Goal: Information Seeking & Learning: Understand process/instructions

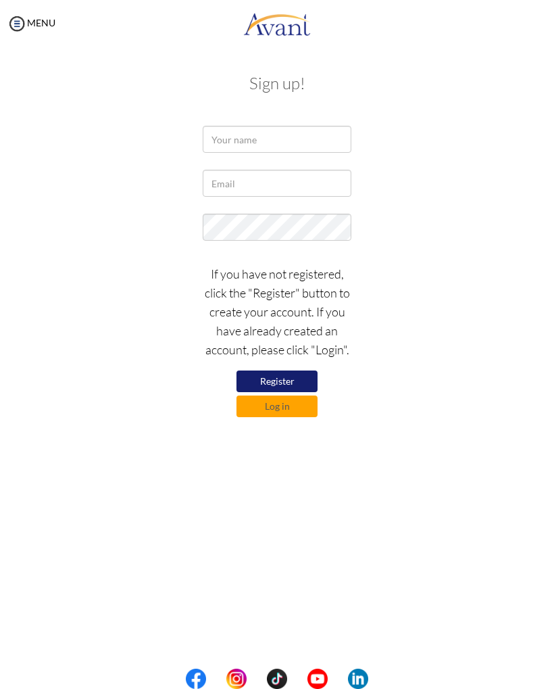
click at [298, 409] on button "Log in" at bounding box center [277, 406] width 81 height 22
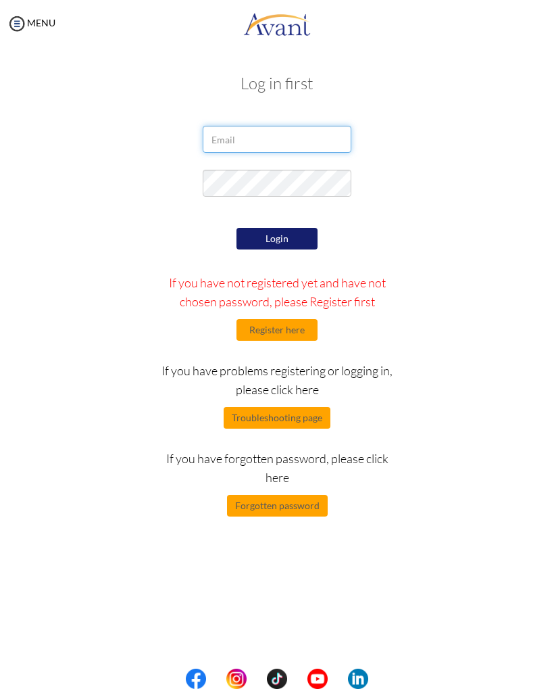
click at [301, 134] on input "email" at bounding box center [277, 139] width 149 height 27
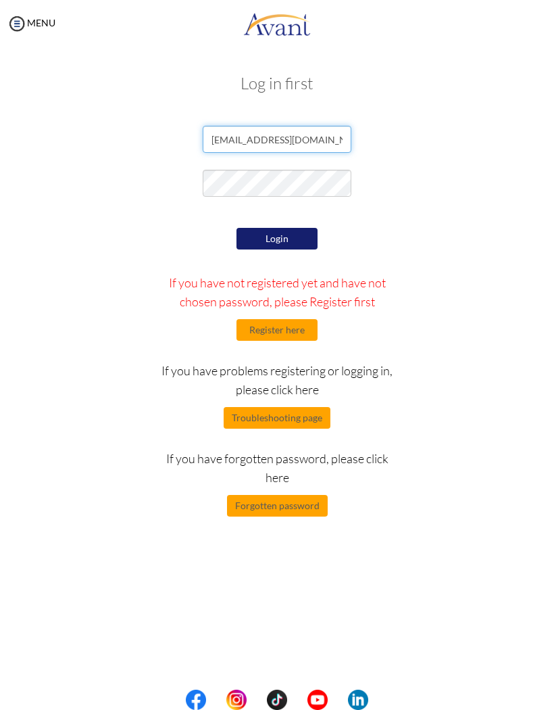
type input "dezygenius@gmail.com"
click at [293, 247] on button "Login" at bounding box center [277, 239] width 81 height 22
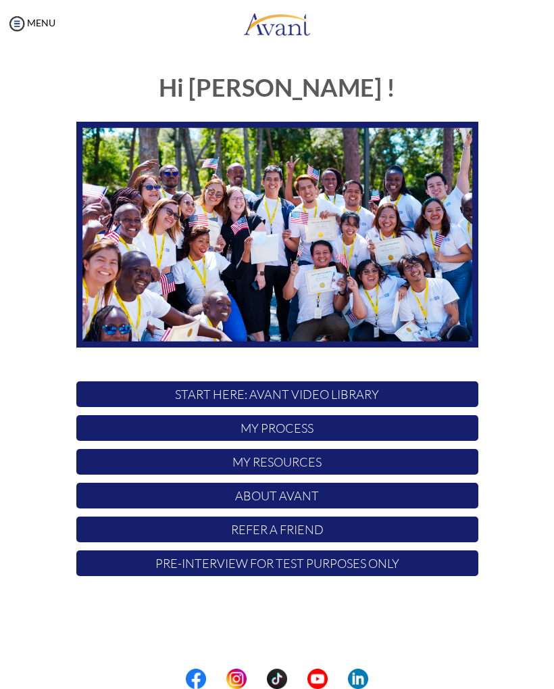
click at [406, 418] on p "My Process" at bounding box center [277, 428] width 402 height 26
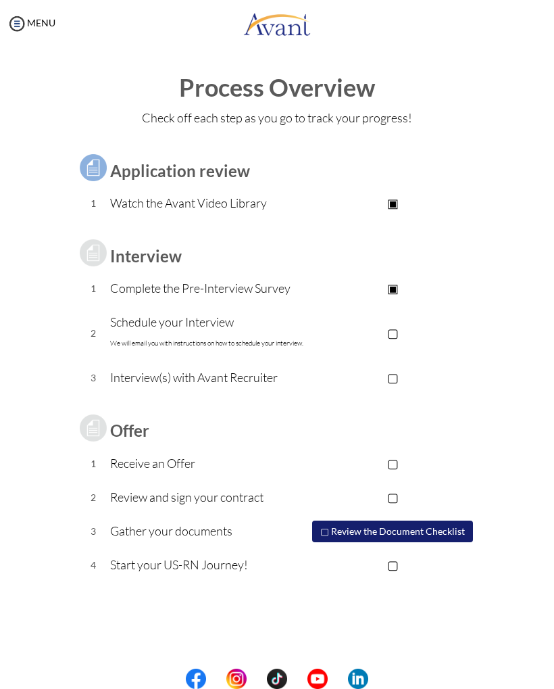
click at [393, 333] on p "▢" at bounding box center [393, 332] width 171 height 19
click at [432, 529] on button "▢ Review the Document Checklist" at bounding box center [392, 531] width 161 height 22
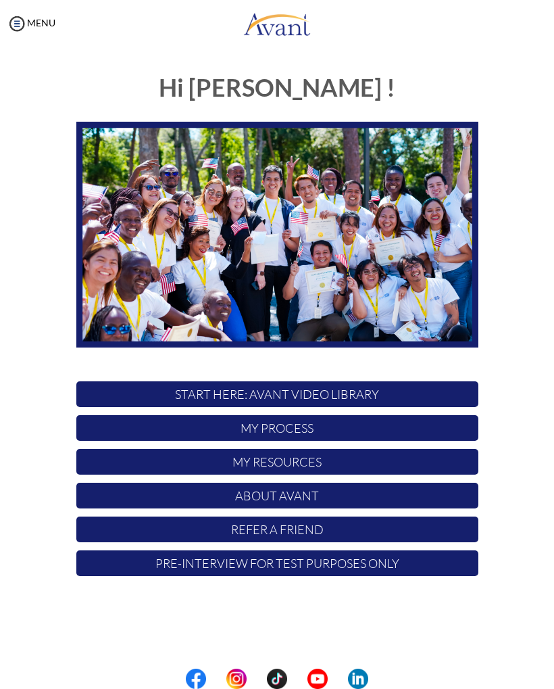
click at [420, 431] on p "My Process" at bounding box center [277, 428] width 402 height 26
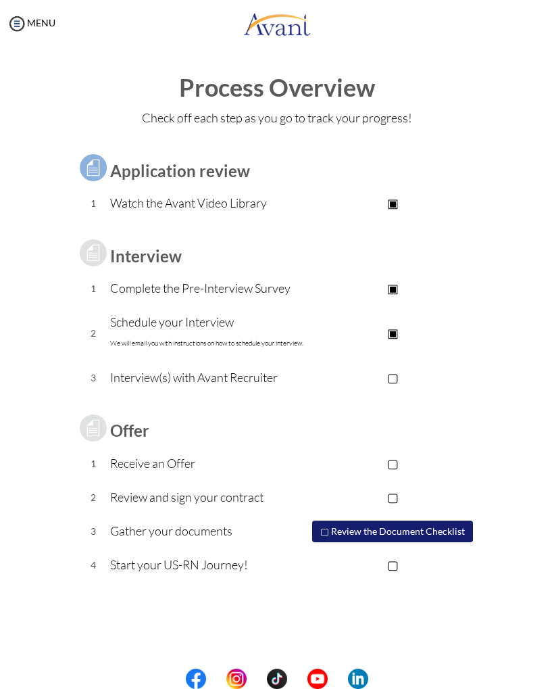
click at [456, 531] on button "▢ Review the Document Checklist" at bounding box center [392, 531] width 161 height 22
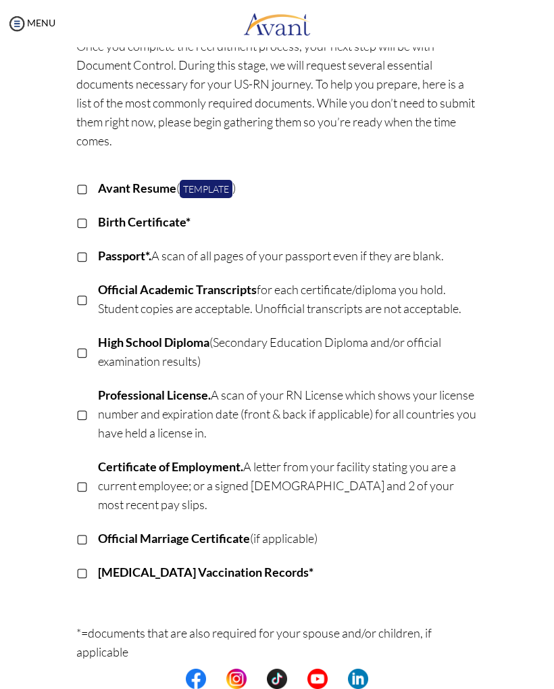
scroll to position [82, 0]
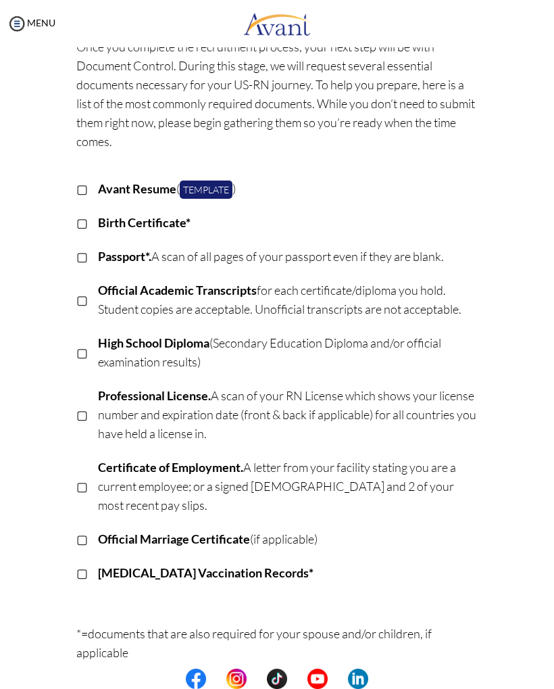
click at [221, 189] on link "Template" at bounding box center [206, 189] width 53 height 18
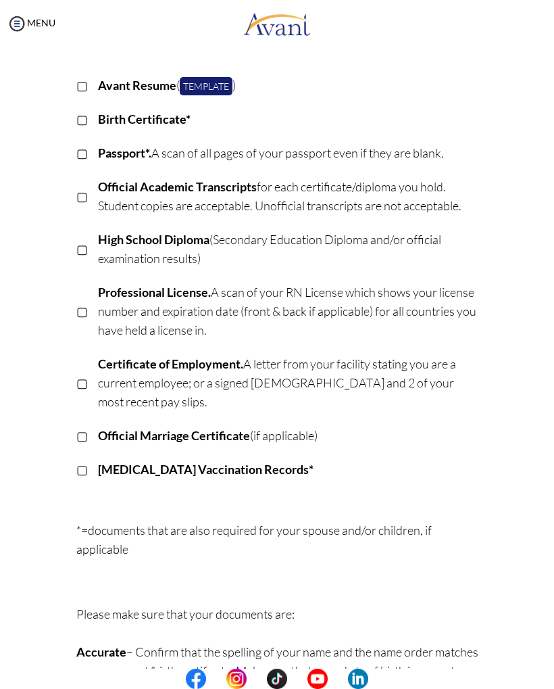
scroll to position [186, 0]
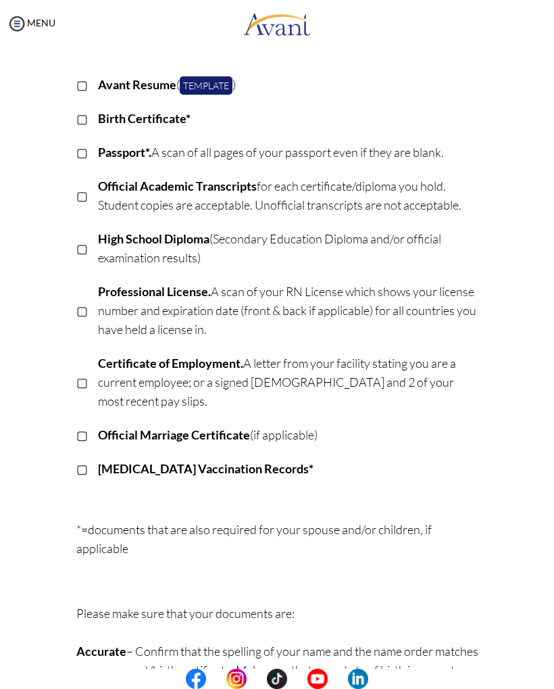
click at [19, 25] on img at bounding box center [17, 24] width 20 height 20
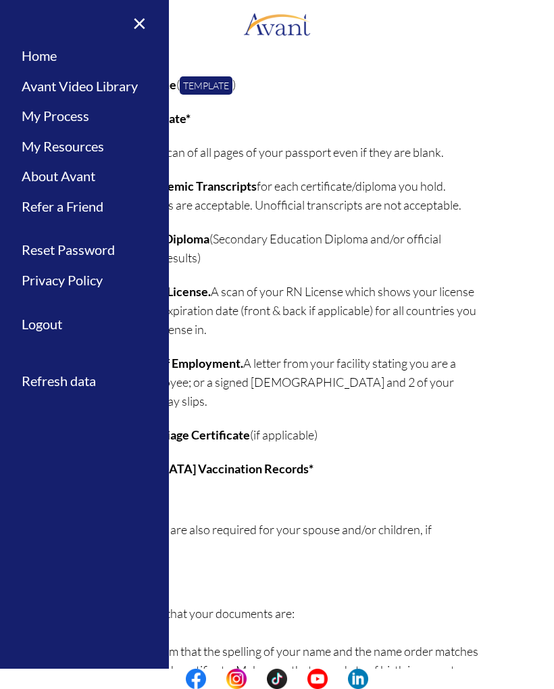
click at [70, 55] on link "Home" at bounding box center [84, 56] width 169 height 30
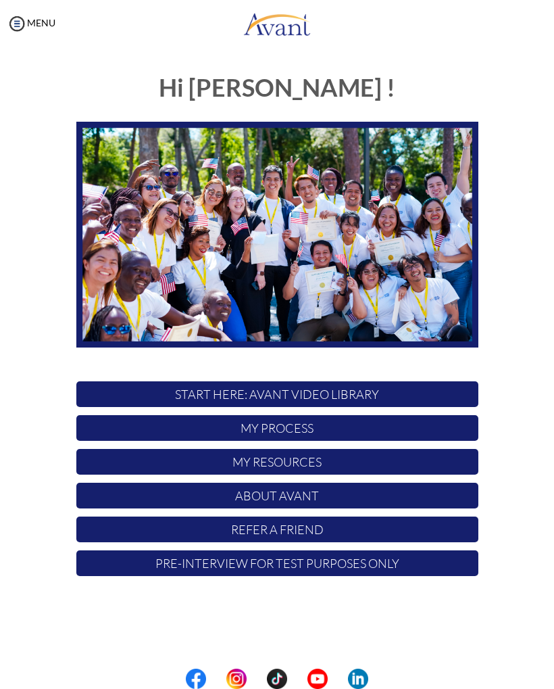
click at [452, 459] on p "My Resources" at bounding box center [277, 462] width 402 height 26
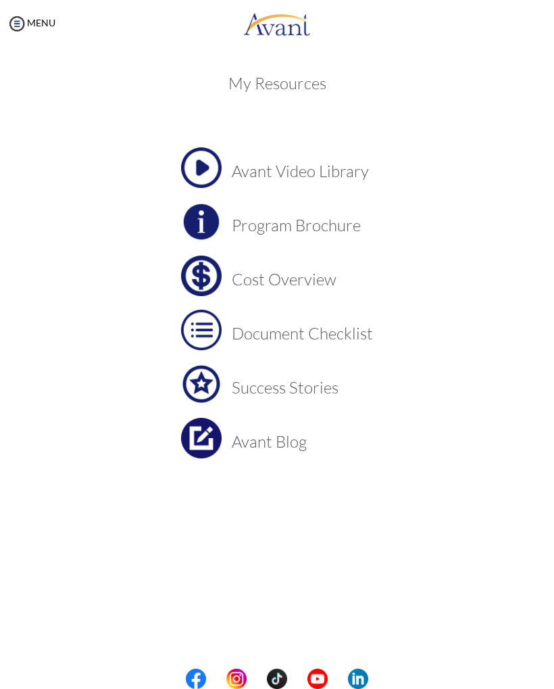
click at [245, 321] on td "Document Checklist" at bounding box center [302, 330] width 141 height 41
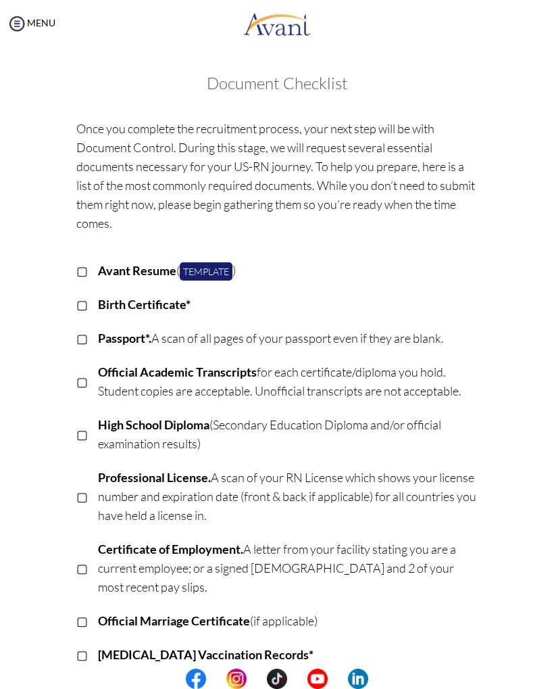
scroll to position [0, 0]
click at [41, 18] on link "MENU" at bounding box center [31, 22] width 49 height 11
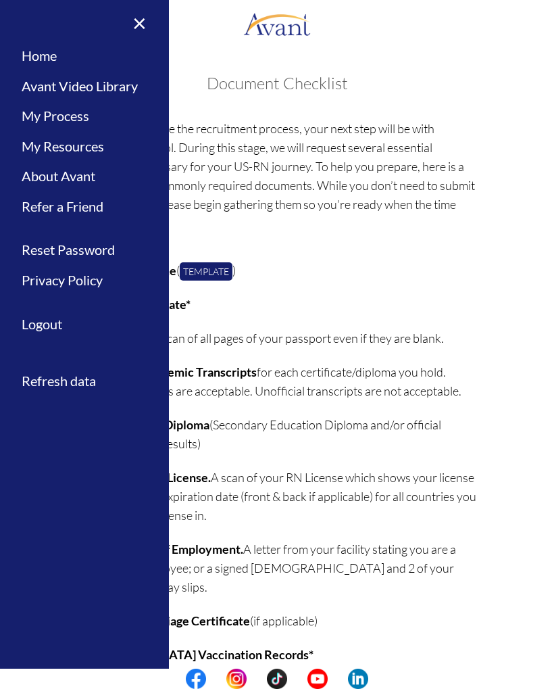
click at [78, 54] on link "Home" at bounding box center [84, 56] width 169 height 30
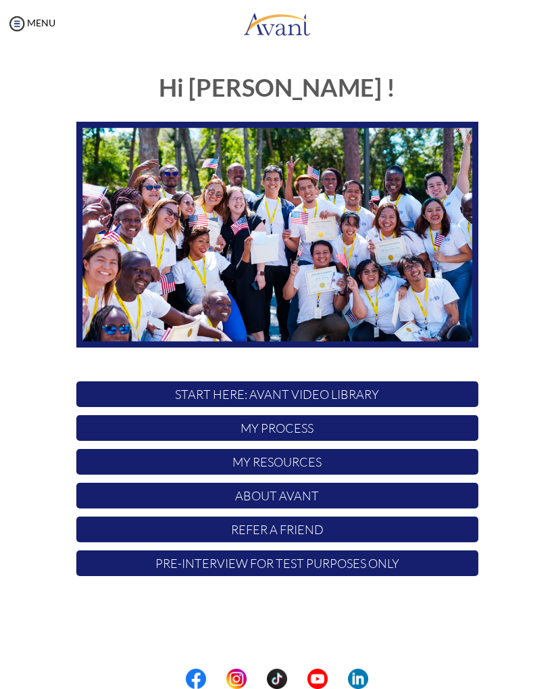
click at [342, 560] on p "Pre-Interview for test purposes only" at bounding box center [277, 563] width 402 height 26
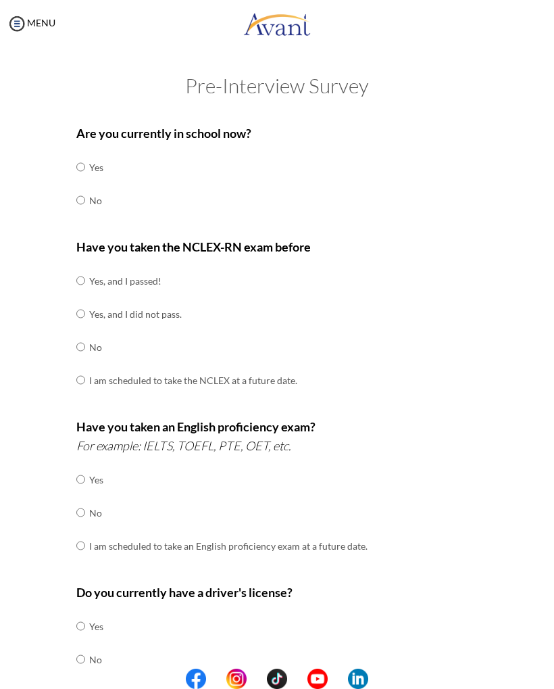
click at [37, 23] on link "MENU" at bounding box center [31, 22] width 49 height 11
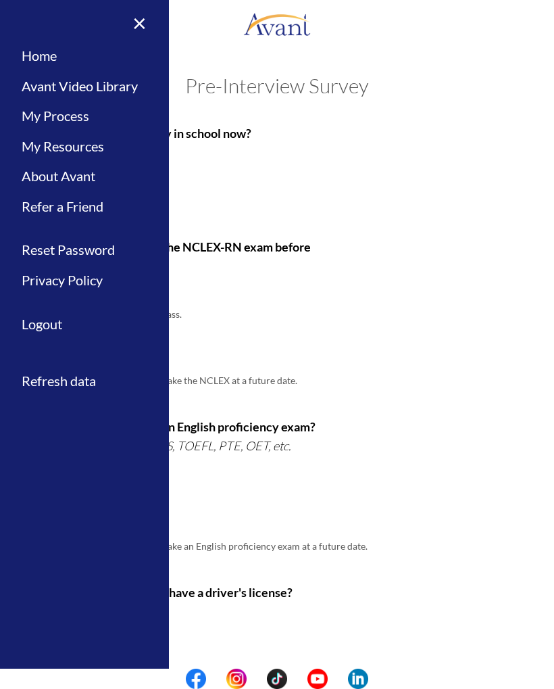
click at [122, 114] on link "My Process" at bounding box center [84, 116] width 169 height 30
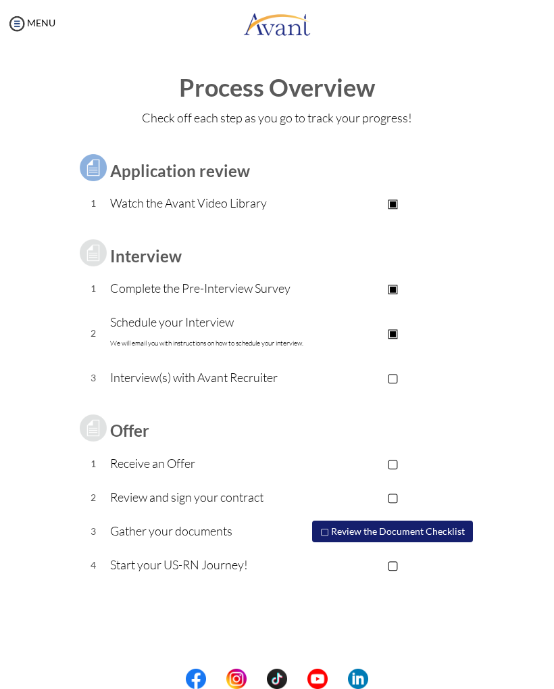
click at [318, 673] on img at bounding box center [318, 679] width 20 height 20
click at [449, 529] on button "▢ Review the Document Checklist" at bounding box center [392, 531] width 161 height 22
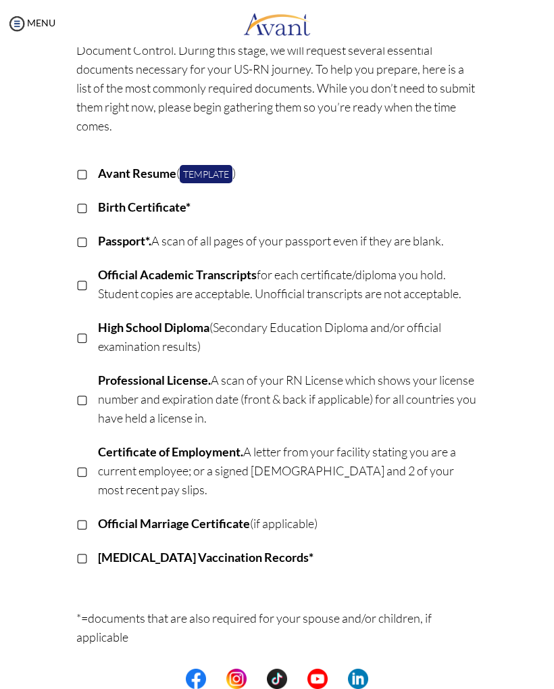
scroll to position [99, 0]
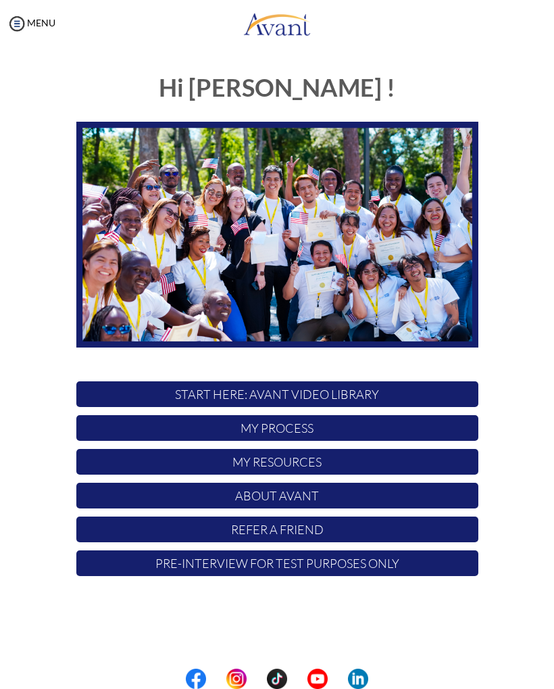
click at [438, 396] on p "START HERE: Avant Video Library" at bounding box center [277, 394] width 402 height 26
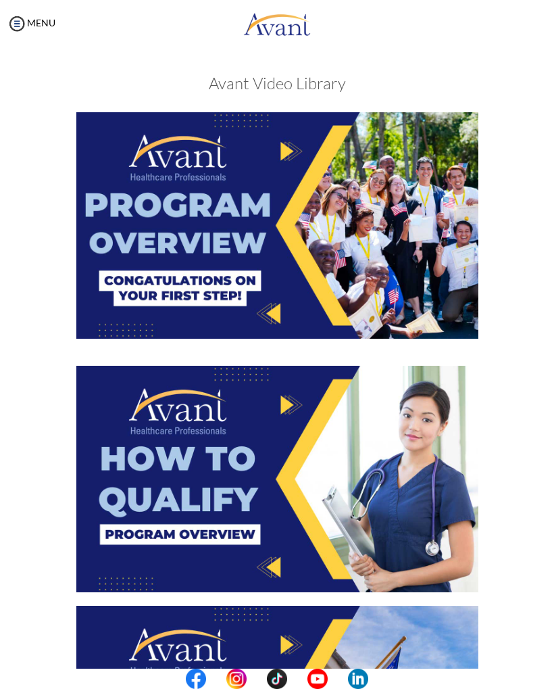
click at [18, 22] on img at bounding box center [17, 24] width 20 height 20
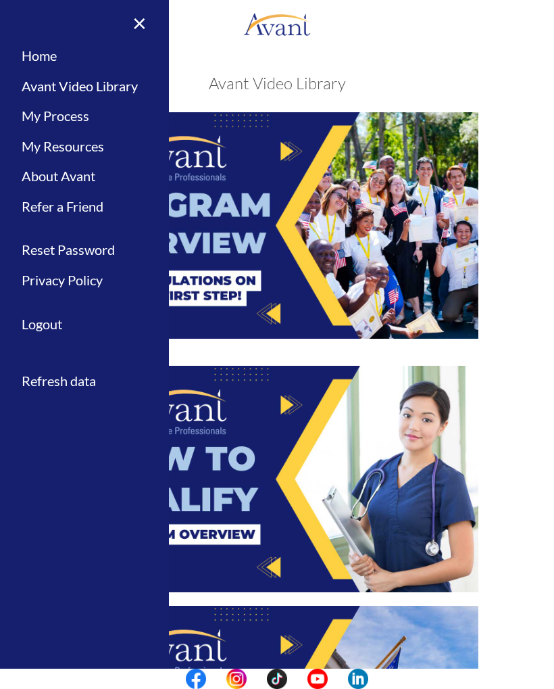
click at [33, 57] on link "Home" at bounding box center [84, 56] width 169 height 30
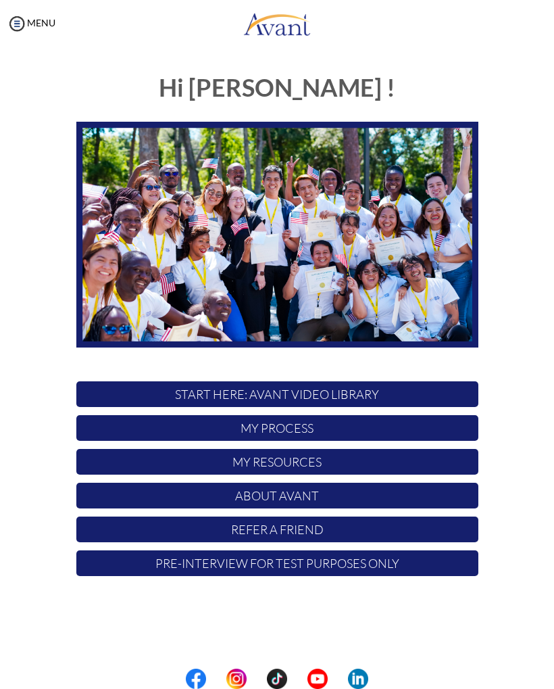
click at [364, 461] on p "My Resources" at bounding box center [277, 462] width 402 height 26
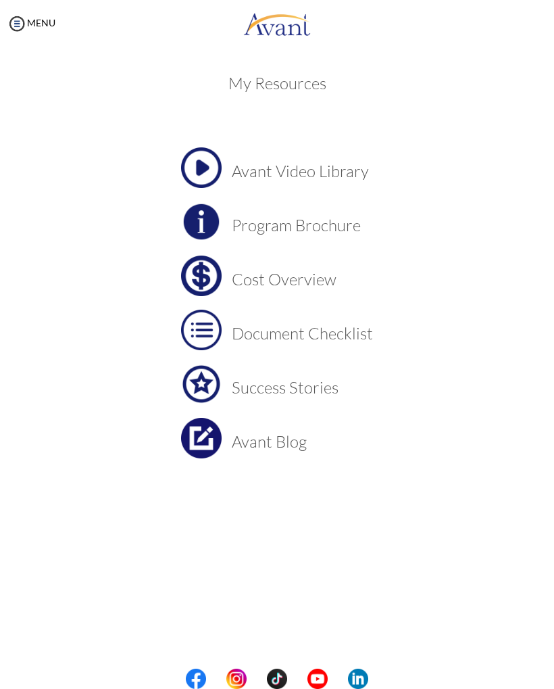
click at [319, 285] on h3 "Cost Overview" at bounding box center [302, 279] width 141 height 18
click at [221, 273] on img at bounding box center [201, 276] width 41 height 41
